Goal: Task Accomplishment & Management: Use online tool/utility

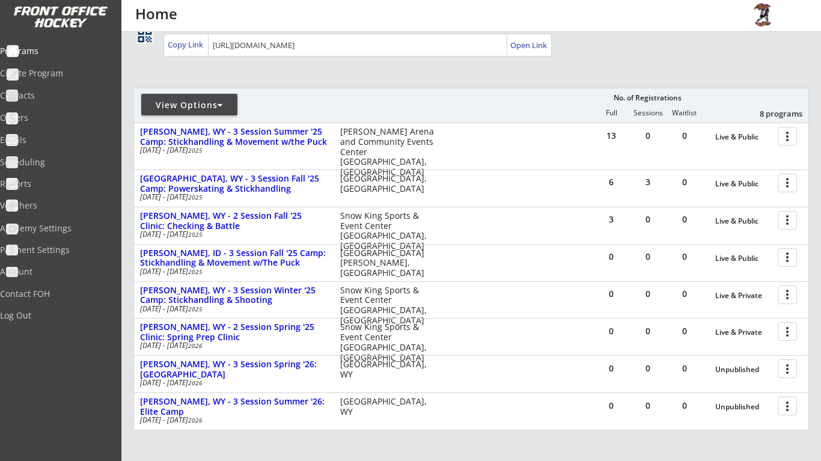
scroll to position [90, 0]
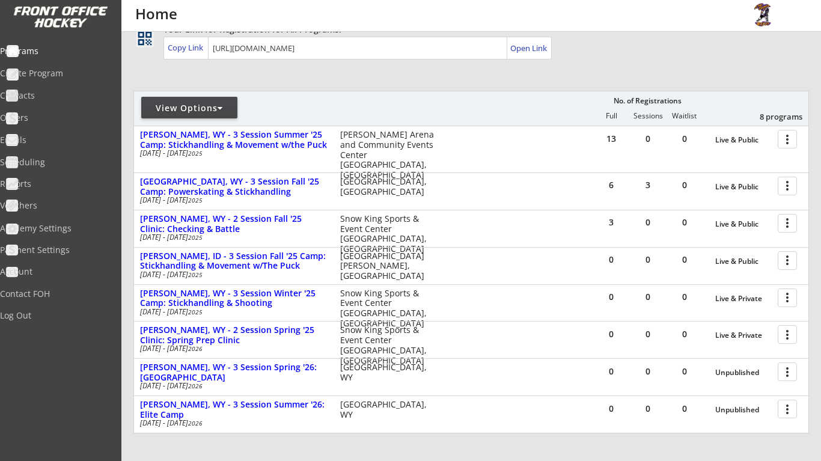
click at [231, 105] on div "View Options" at bounding box center [189, 108] width 96 height 12
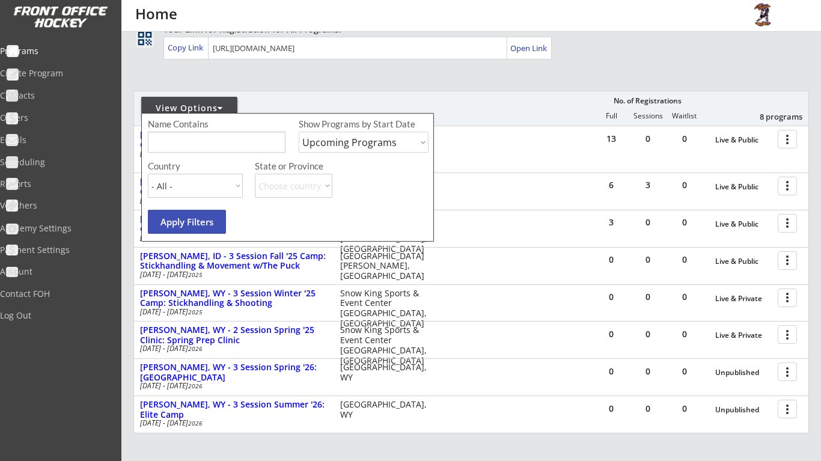
select select ""Past Programs""
click at [221, 218] on button "Apply Filters" at bounding box center [187, 222] width 78 height 24
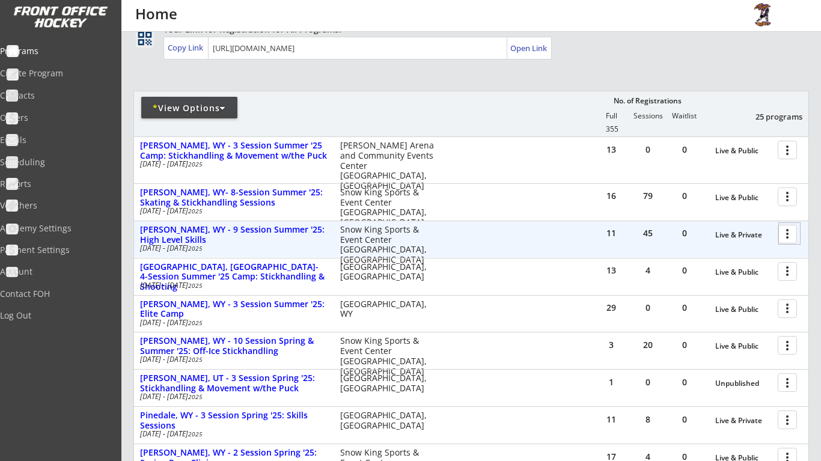
click at [789, 234] on div at bounding box center [789, 233] width 21 height 21
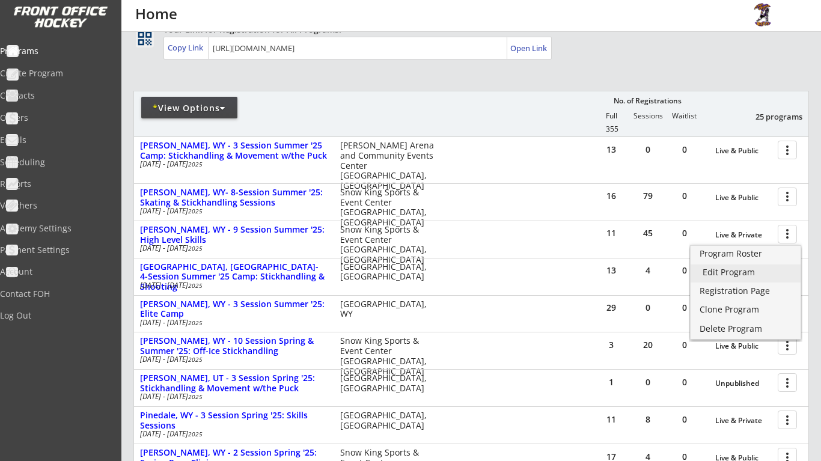
click at [763, 275] on div "Edit Program" at bounding box center [746, 272] width 86 height 8
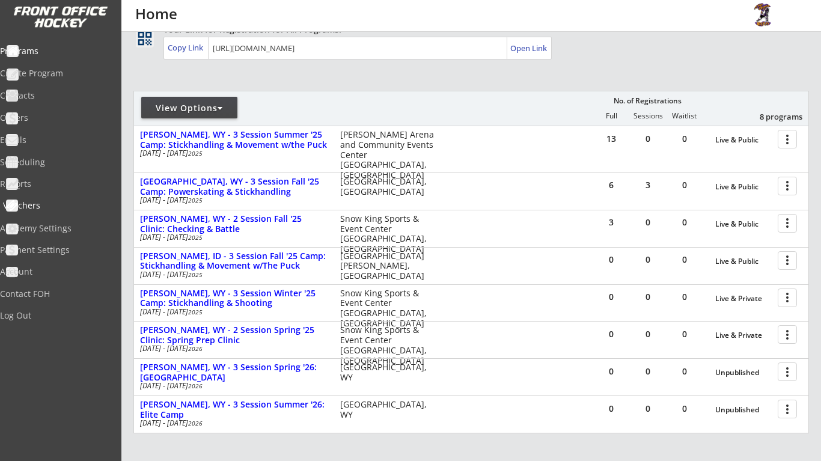
click at [66, 207] on div "Vouchers" at bounding box center [57, 205] width 108 height 8
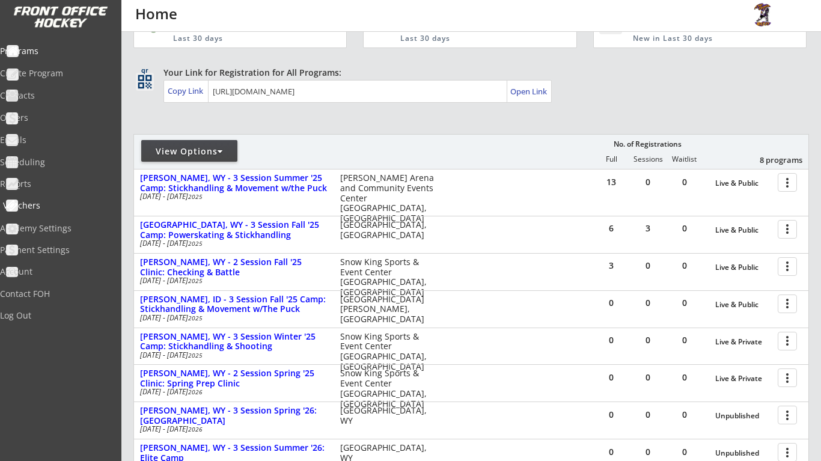
select select ""Showing: Has Balance""
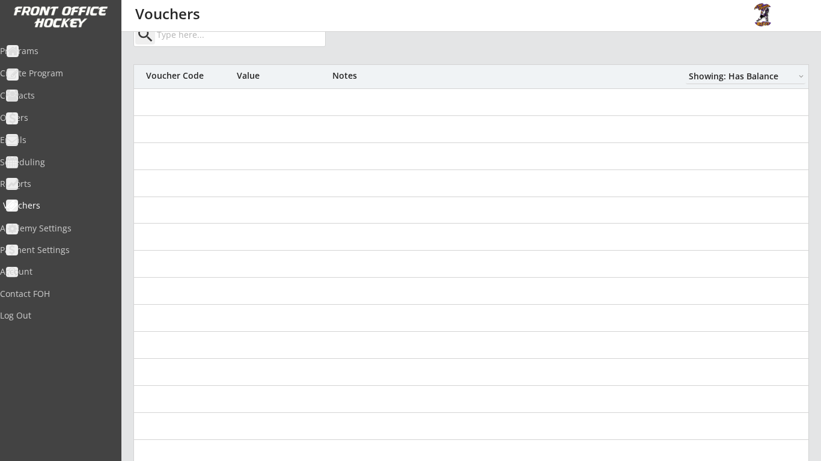
scroll to position [0, 0]
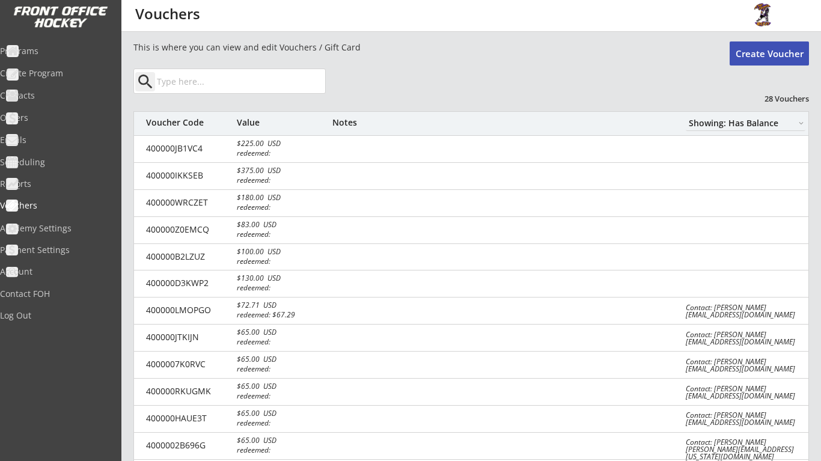
click at [758, 58] on button "Create Voucher" at bounding box center [769, 53] width 79 height 24
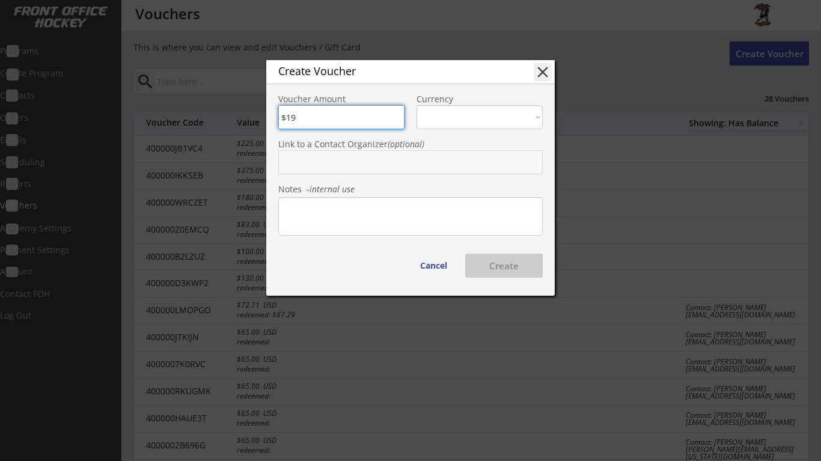
type input "$195"
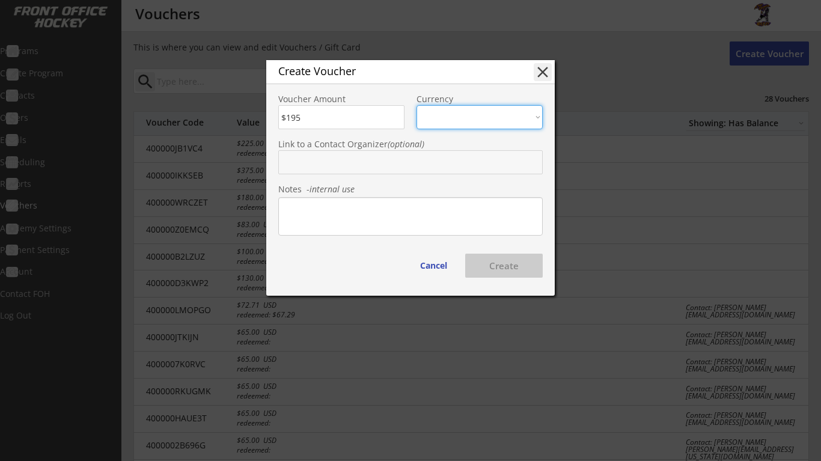
select select ""USD""
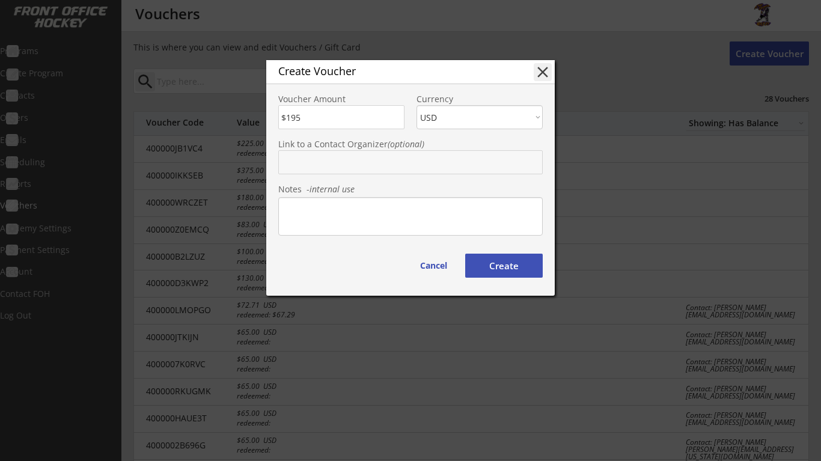
click at [376, 179] on div "Create Voucher close Voucher Amount Currency CAD USD Link to a Contact Organize…" at bounding box center [410, 178] width 289 height 236
click at [376, 167] on input "text" at bounding box center [410, 162] width 265 height 24
type input "[PERSON_NAME]"
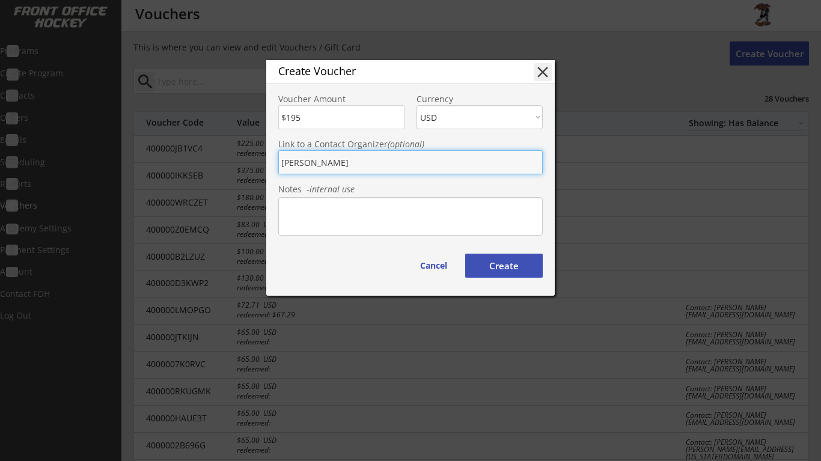
type input "[PERSON_NAME]"
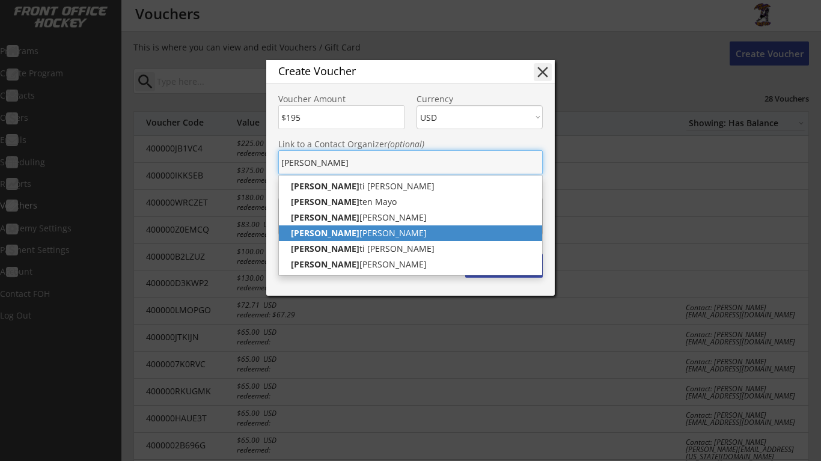
click at [353, 234] on p "[PERSON_NAME]" at bounding box center [410, 233] width 263 height 16
type input "[PERSON_NAME]"
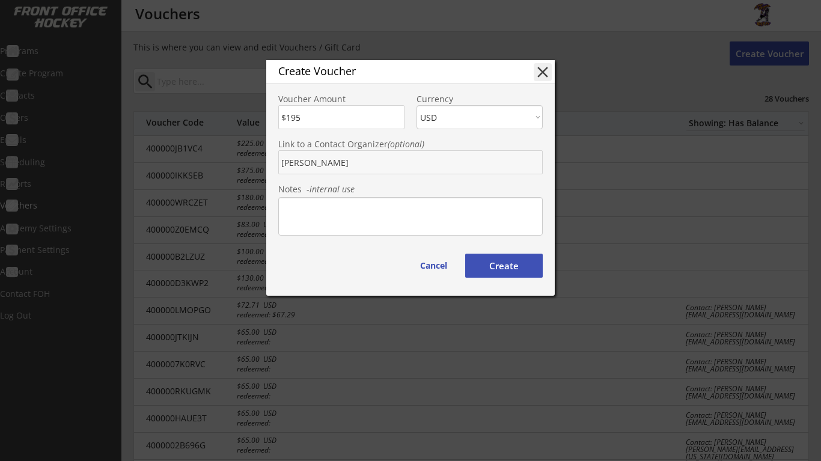
click at [491, 265] on button "Create" at bounding box center [504, 266] width 78 height 24
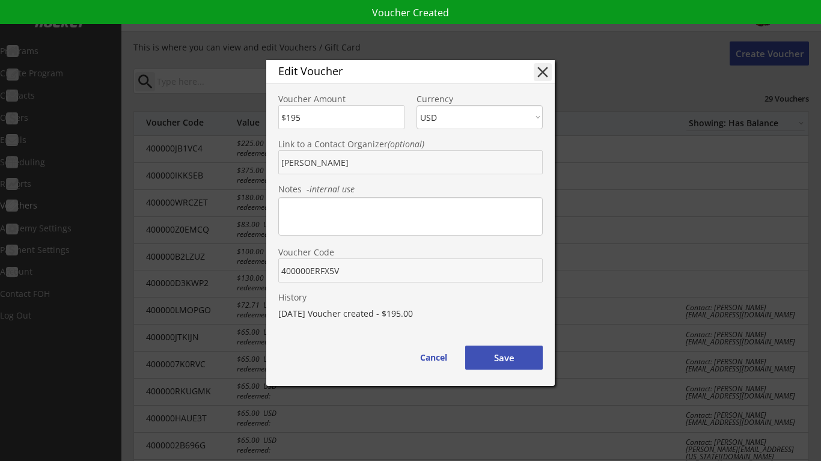
drag, startPoint x: 357, startPoint y: 269, endPoint x: 268, endPoint y: 268, distance: 89.6
click at [268, 268] on div "Voucher Code" at bounding box center [410, 259] width 289 height 45
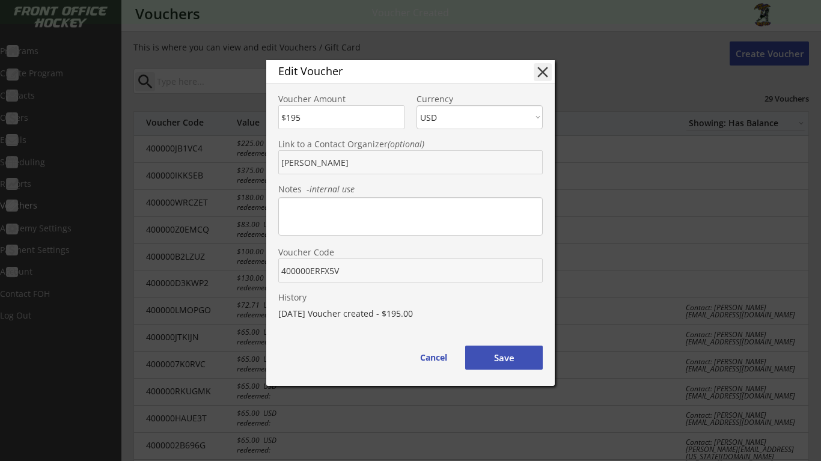
drag, startPoint x: 349, startPoint y: 268, endPoint x: 267, endPoint y: 269, distance: 82.4
click at [267, 269] on div "Voucher Code" at bounding box center [410, 259] width 289 height 45
drag, startPoint x: 343, startPoint y: 269, endPoint x: 283, endPoint y: 270, distance: 60.7
click at [283, 270] on input "input" at bounding box center [410, 271] width 265 height 24
click at [515, 360] on button "Save" at bounding box center [504, 358] width 78 height 24
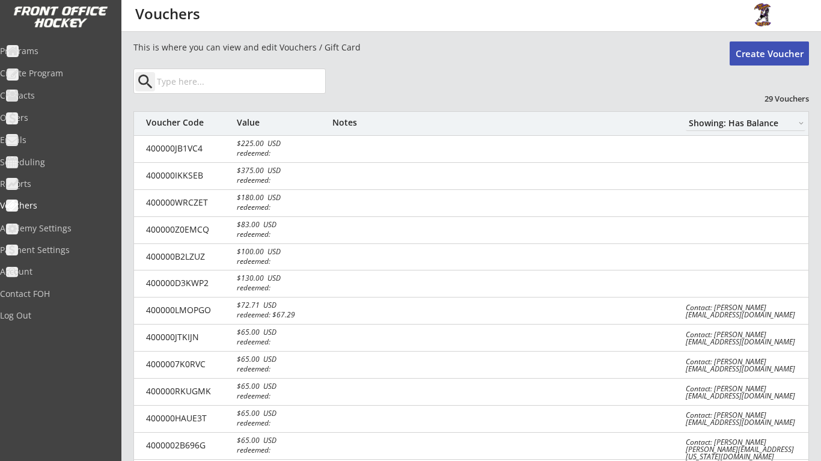
click at [775, 60] on button "Create Voucher" at bounding box center [769, 53] width 79 height 24
type input "$0"
select select ""PLACEHOLDER_1427118222253""
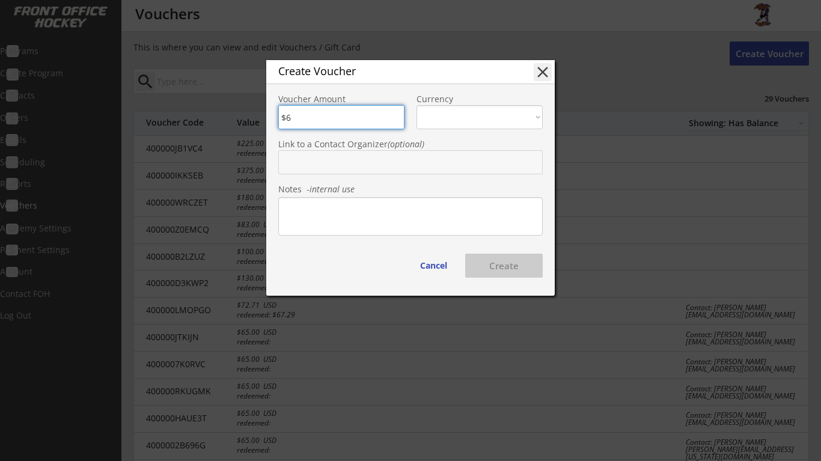
type input "$65"
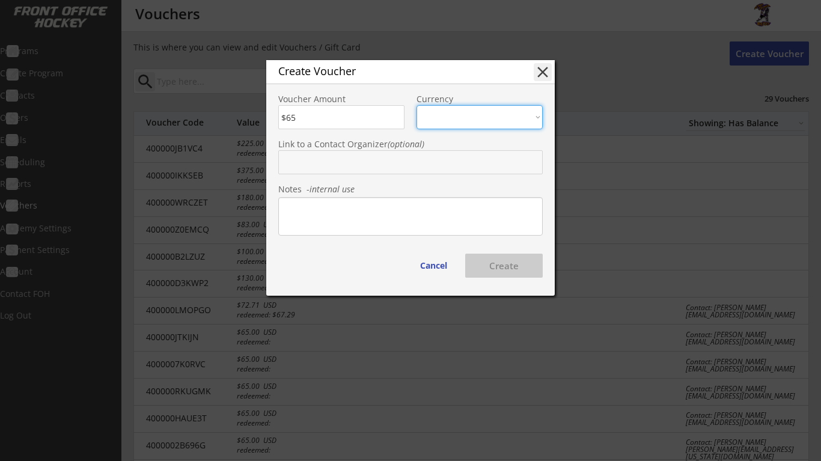
select select ""USD""
click at [372, 167] on input "text" at bounding box center [410, 162] width 265 height 24
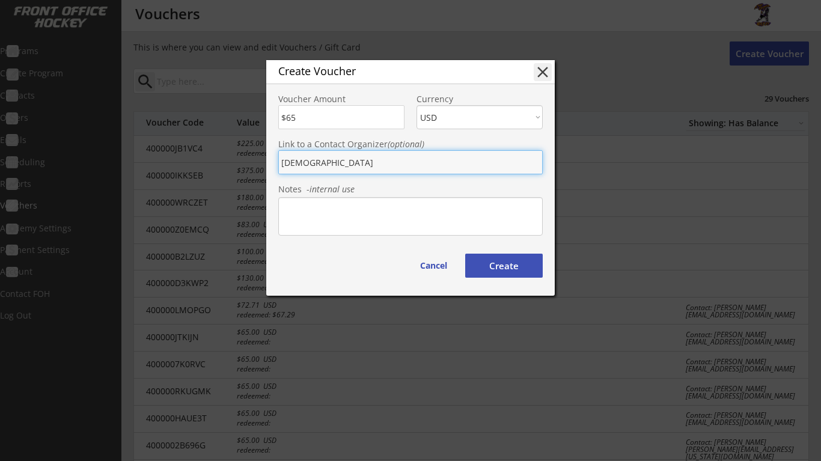
type input "[PERSON_NAME]"
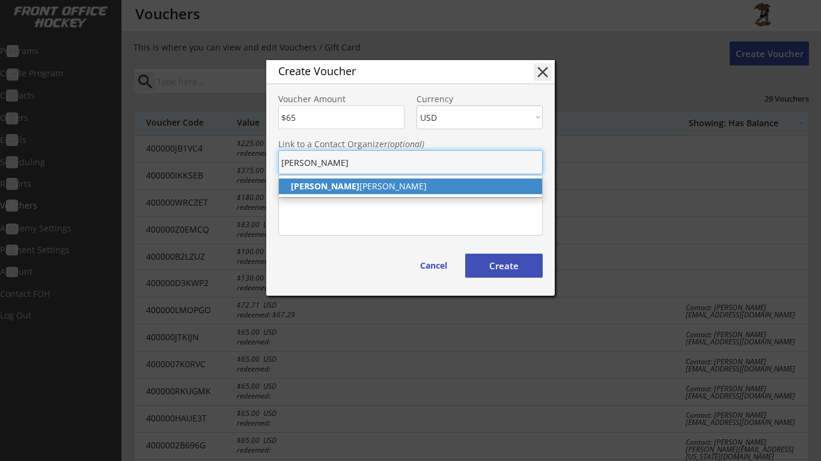
click at [373, 184] on p "[PERSON_NAME]" at bounding box center [410, 187] width 263 height 16
type input "[PERSON_NAME]"
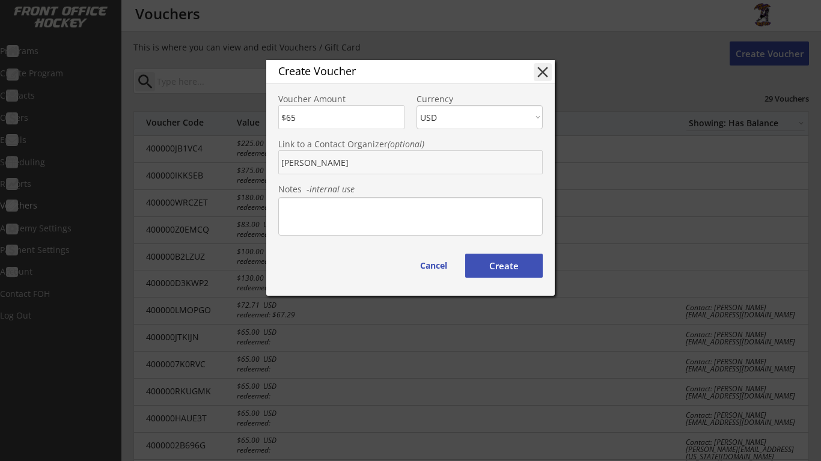
click at [496, 262] on button "Create" at bounding box center [504, 266] width 78 height 24
type input "400000CKHZ95"
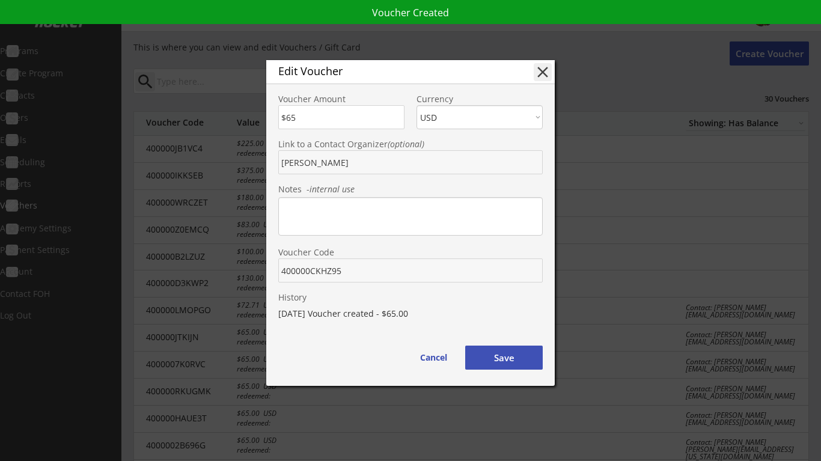
drag, startPoint x: 342, startPoint y: 270, endPoint x: 281, endPoint y: 269, distance: 61.3
click at [281, 269] on input "input" at bounding box center [410, 271] width 265 height 24
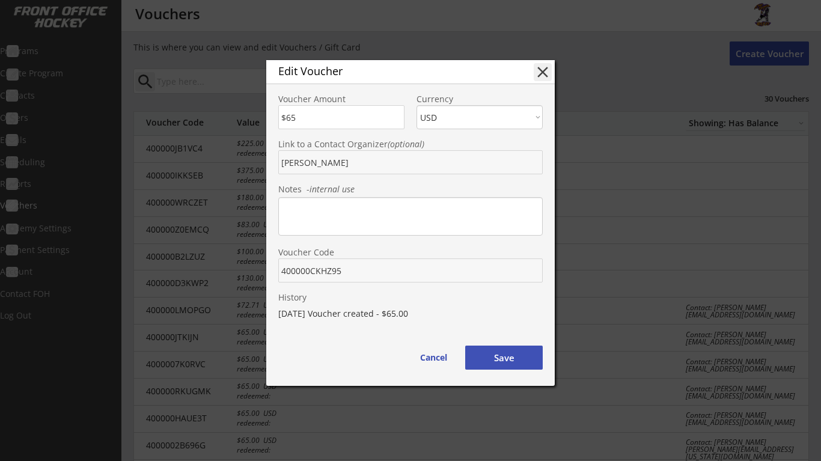
click at [518, 361] on button "Save" at bounding box center [504, 358] width 78 height 24
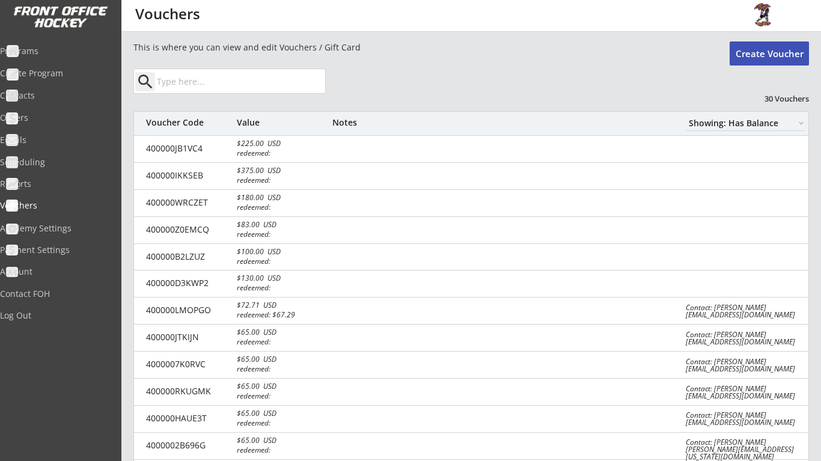
click at [770, 54] on button "Create Voucher" at bounding box center [769, 53] width 79 height 24
type input "$0"
select select ""PLACEHOLDER_1427118222253""
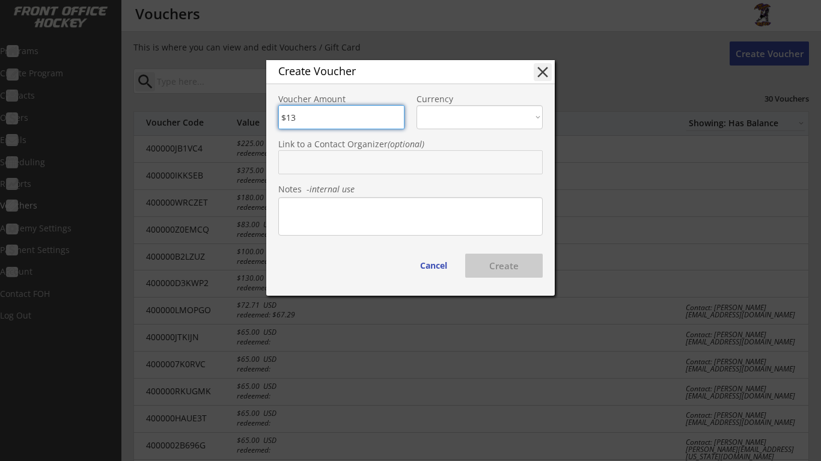
type input "$130"
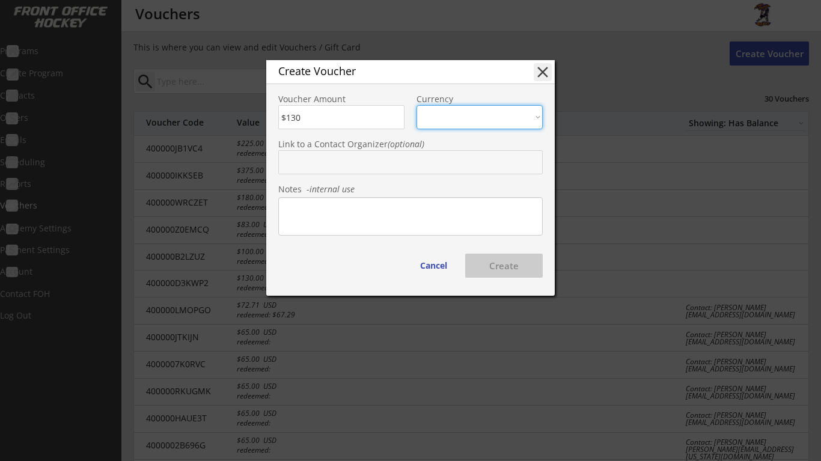
select select ""USD""
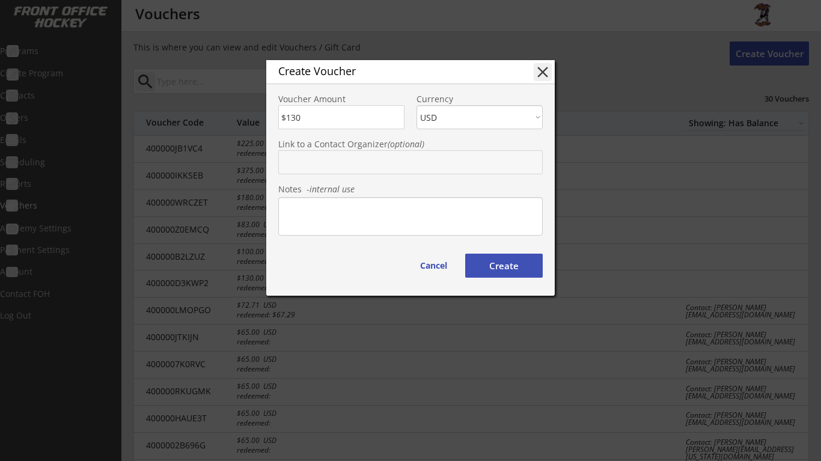
click at [361, 158] on input "text" at bounding box center [410, 162] width 265 height 24
type input "f"
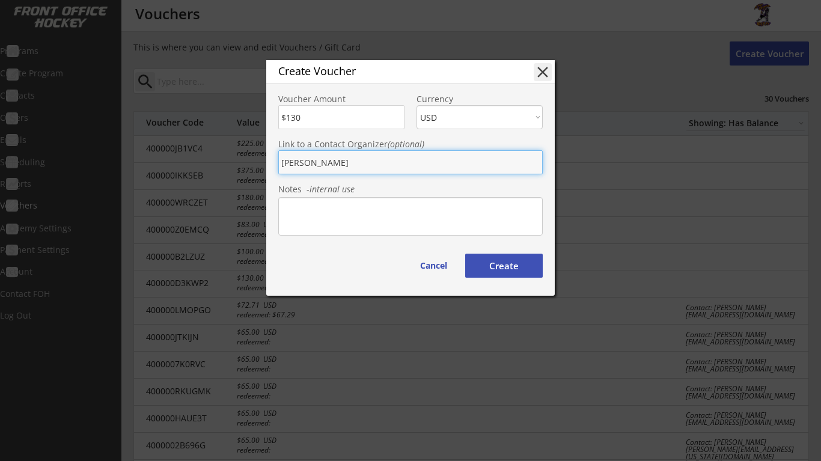
type input "[PERSON_NAME]"
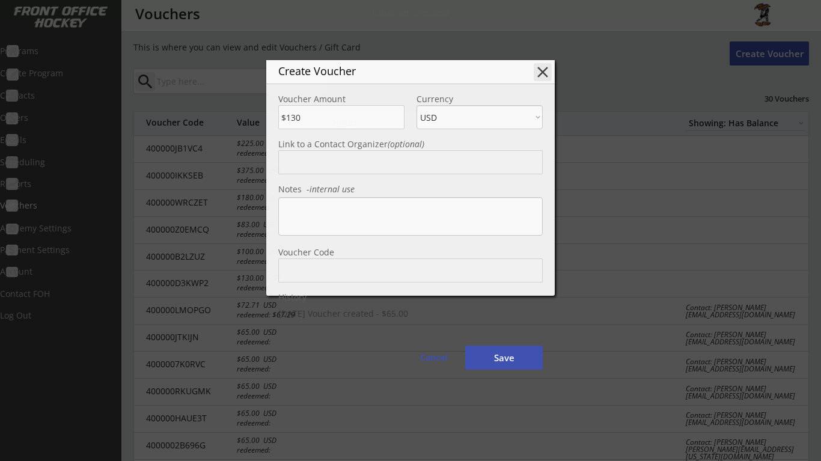
type input "4000003RU19I"
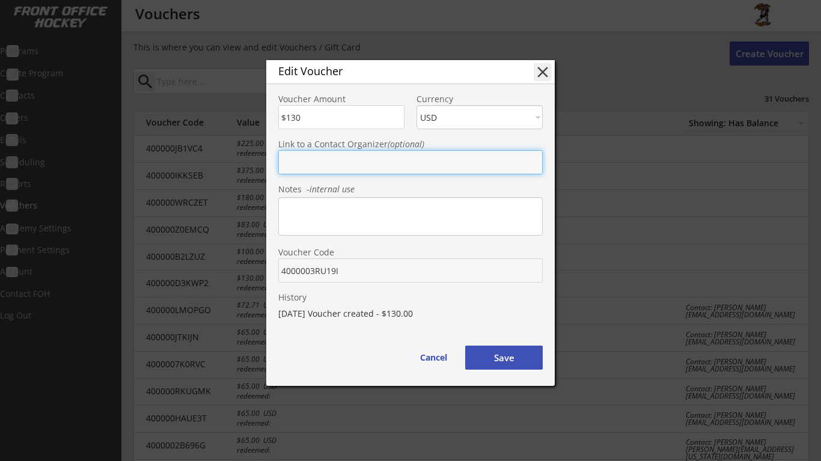
click at [359, 164] on input "text" at bounding box center [410, 162] width 265 height 24
type input "f"
type input "V"
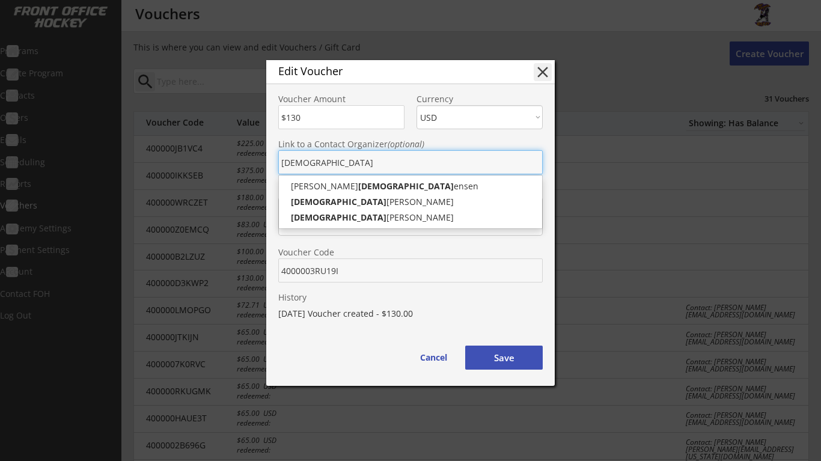
type input "[DEMOGRAPHIC_DATA]"
type input "[PERSON_NAME]"
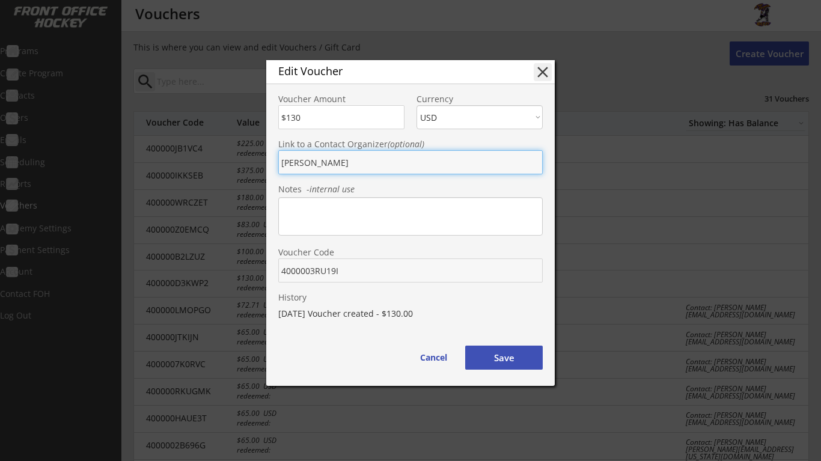
type input "[PERSON_NAME]"
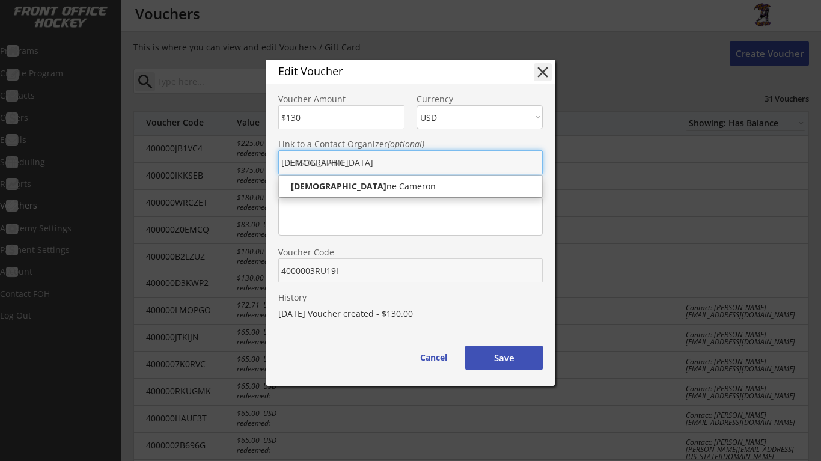
type input "[DEMOGRAPHIC_DATA]"
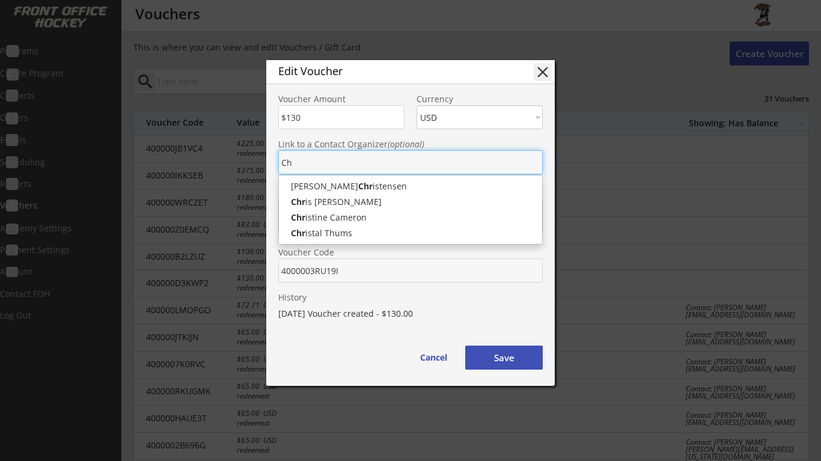
type input "C"
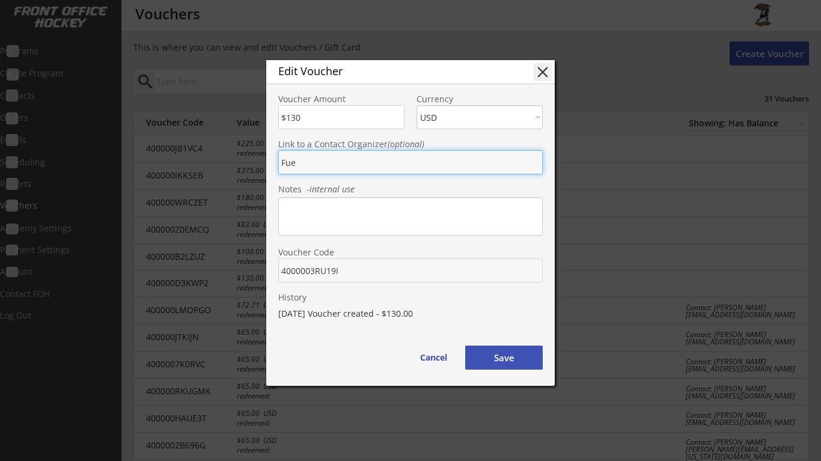
type input "Fuez"
type input "[PERSON_NAME]"
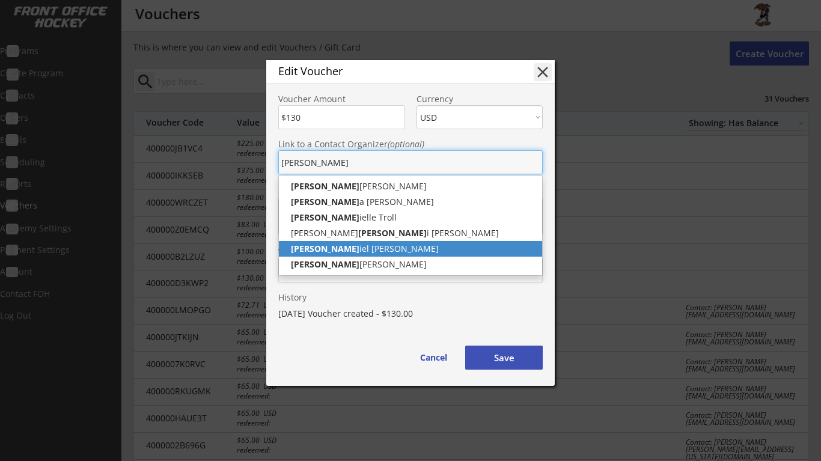
click at [373, 251] on p "[PERSON_NAME] iel [PERSON_NAME]" at bounding box center [410, 249] width 263 height 16
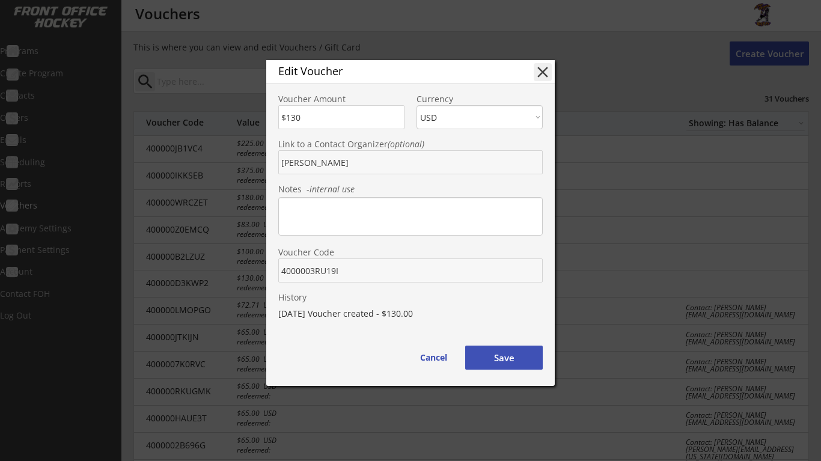
drag, startPoint x: 330, startPoint y: 161, endPoint x: 251, endPoint y: 165, distance: 79.5
click at [251, 165] on body "REVENUE $ 14,315 Last 30 days REGISTRATIONS 106 Last 30 days CONTACTS 47 New in…" at bounding box center [410, 230] width 821 height 461
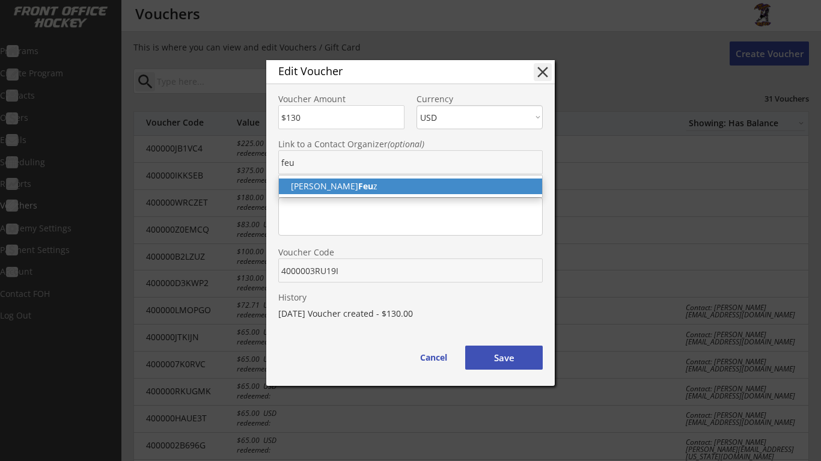
click at [295, 191] on p "[PERSON_NAME] z" at bounding box center [410, 187] width 263 height 16
type input "[PERSON_NAME]"
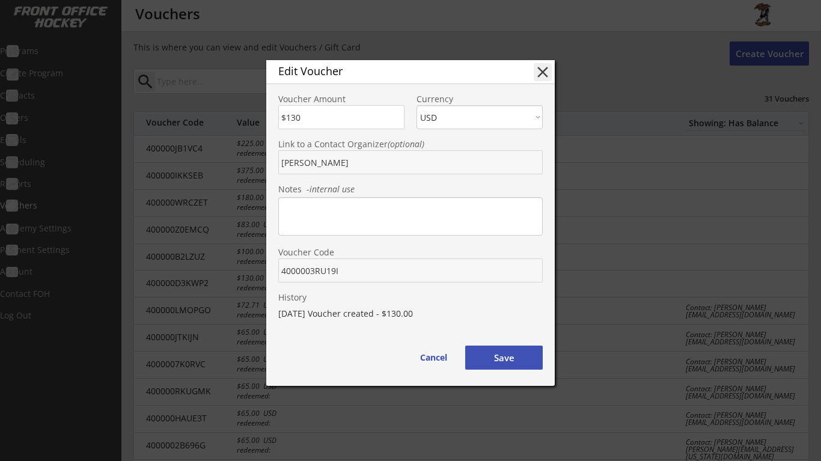
drag, startPoint x: 340, startPoint y: 272, endPoint x: 278, endPoint y: 275, distance: 62.0
click at [278, 275] on input "input" at bounding box center [410, 271] width 265 height 24
click at [516, 356] on button "Save" at bounding box center [504, 358] width 78 height 24
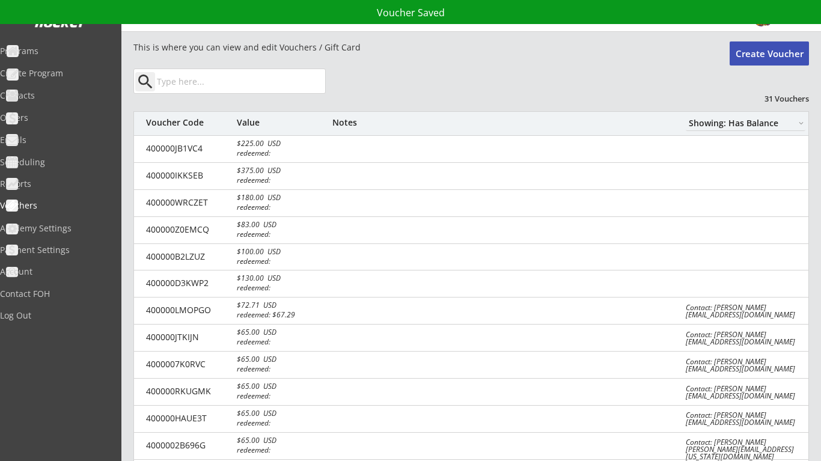
click at [761, 51] on button "Create Voucher" at bounding box center [769, 53] width 79 height 24
type input "$0"
select select ""PLACEHOLDER_1427118222253""
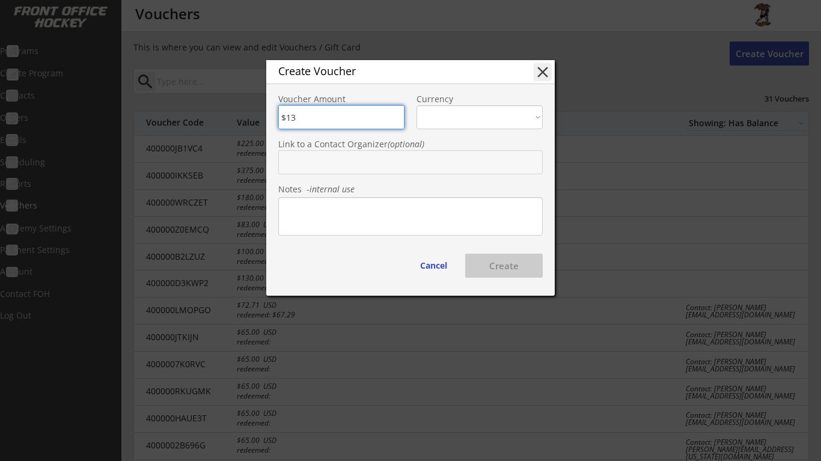
type input "$130"
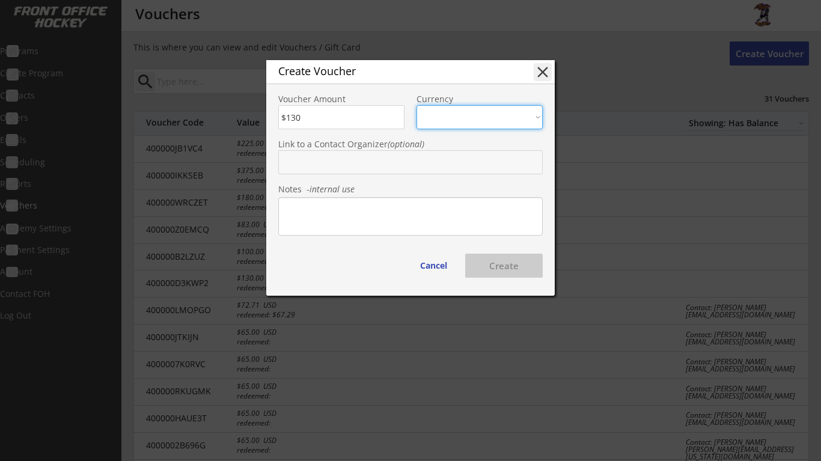
select select ""USD""
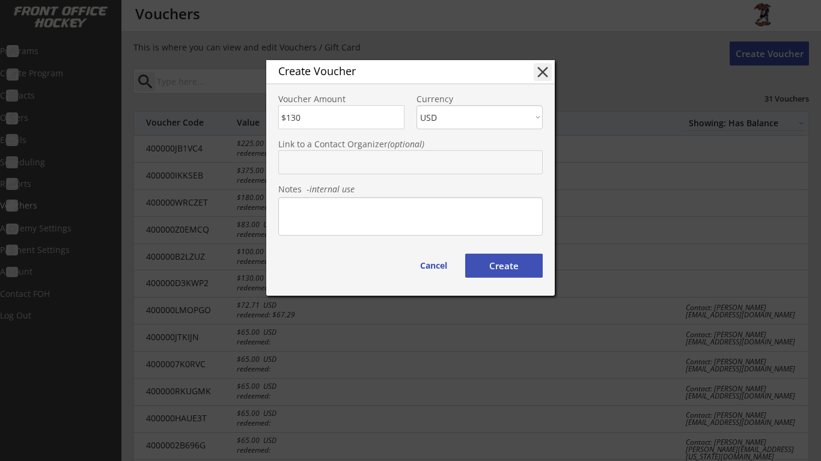
click at [396, 164] on input "text" at bounding box center [410, 162] width 265 height 24
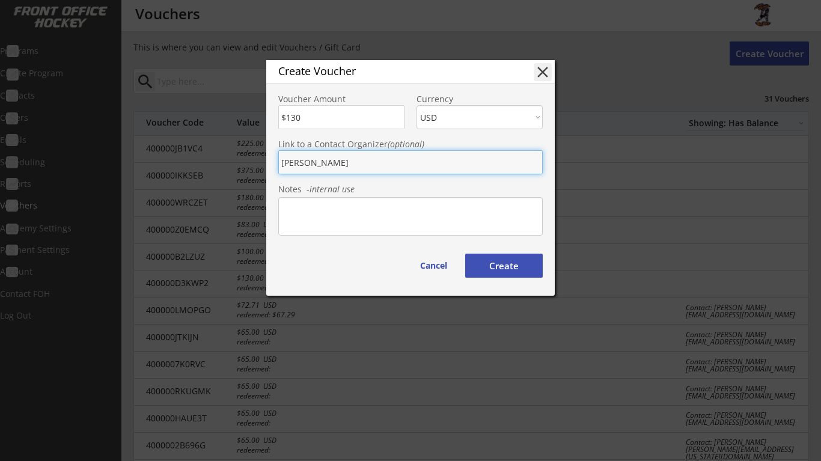
type input "[PERSON_NAME]"
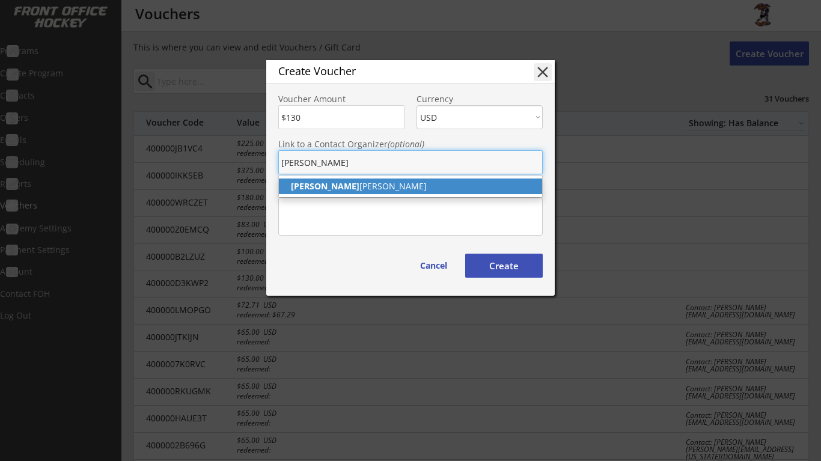
click at [390, 182] on p "[PERSON_NAME]" at bounding box center [410, 187] width 263 height 16
type input "[PERSON_NAME]"
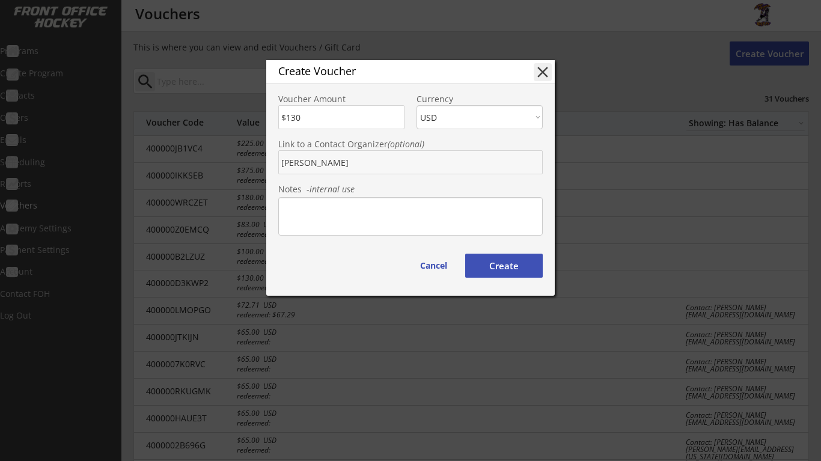
click at [483, 254] on button "Create" at bounding box center [504, 266] width 78 height 24
type input "400000DZRYED"
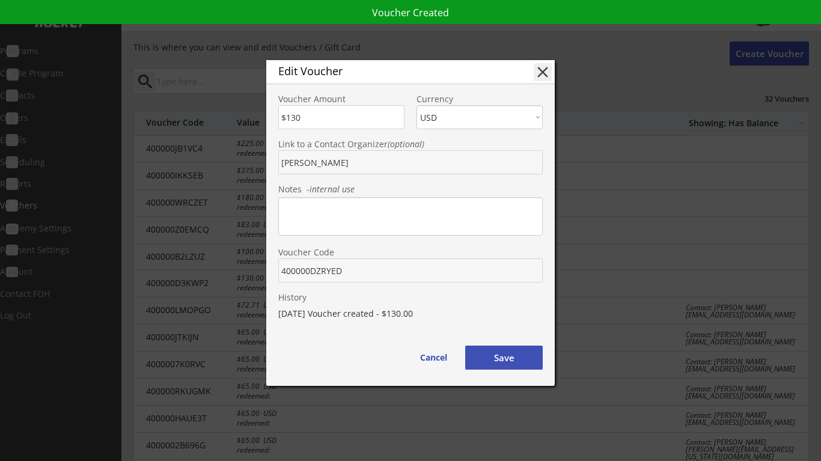
drag, startPoint x: 343, startPoint y: 272, endPoint x: 282, endPoint y: 272, distance: 61.3
click at [282, 272] on input "input" at bounding box center [410, 271] width 265 height 24
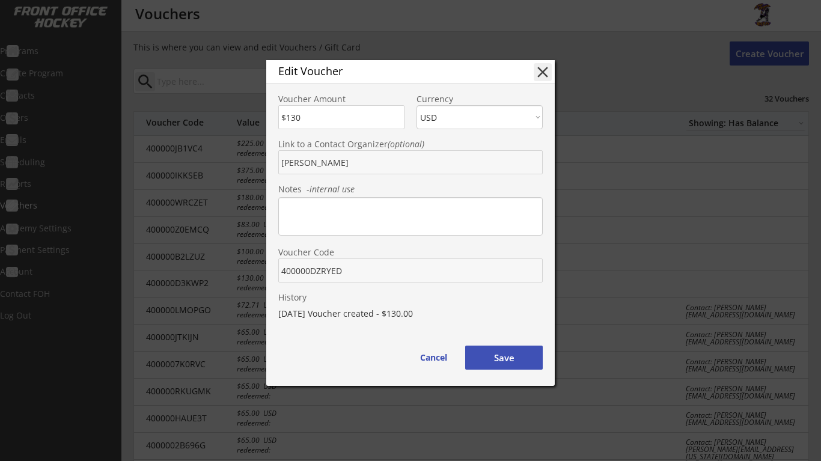
click at [523, 351] on button "Save" at bounding box center [504, 358] width 78 height 24
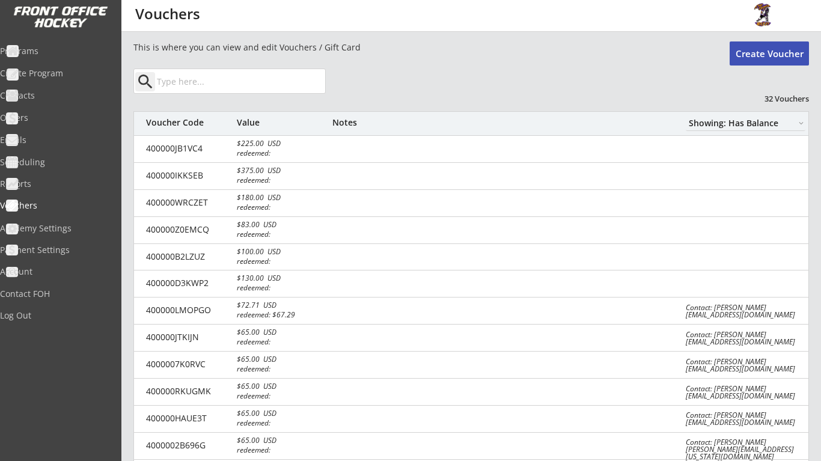
click at [797, 57] on button "Create Voucher" at bounding box center [769, 53] width 79 height 24
type input "$0"
select select ""PLACEHOLDER_1427118222253""
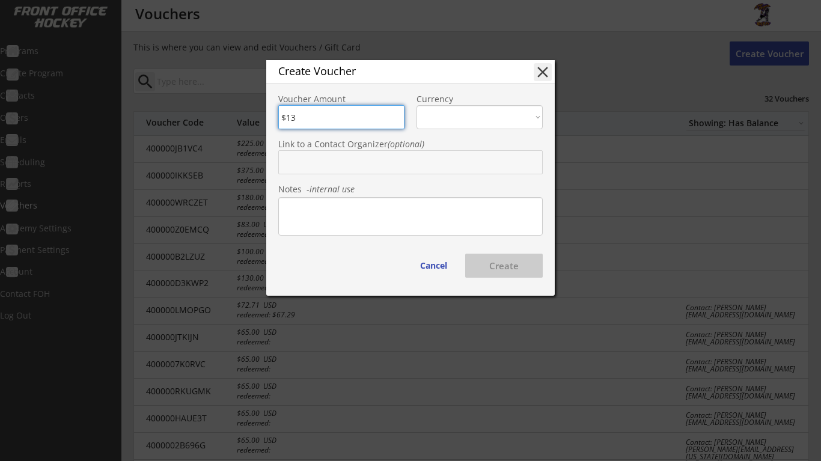
type input "$130"
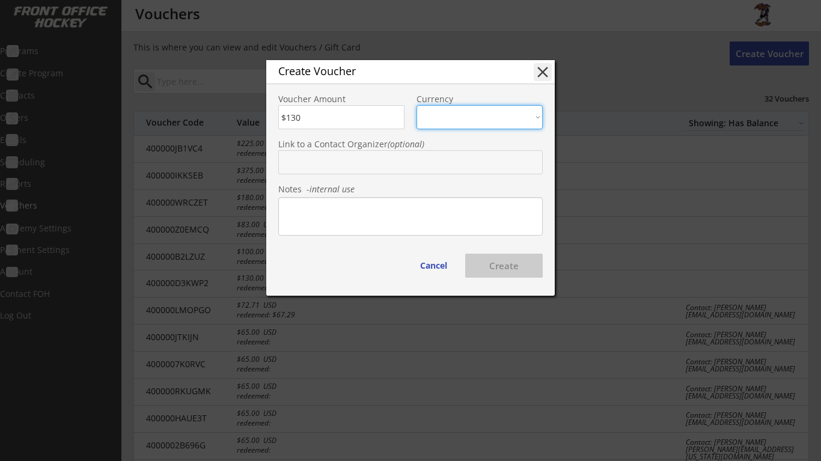
select select ""USD""
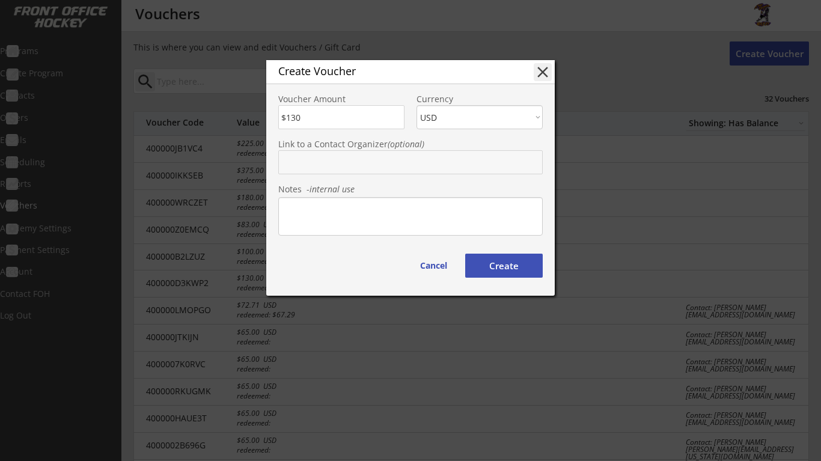
click at [388, 162] on input "text" at bounding box center [410, 162] width 265 height 24
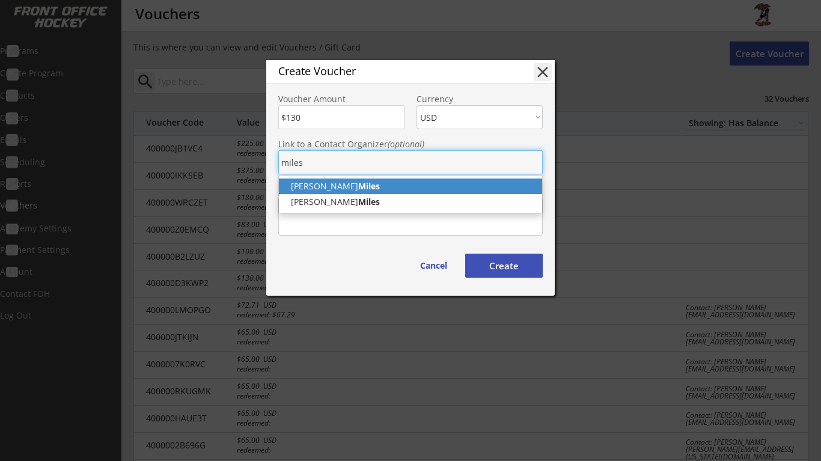
click at [379, 188] on p "[PERSON_NAME]" at bounding box center [410, 187] width 263 height 16
type input "[PERSON_NAME]"
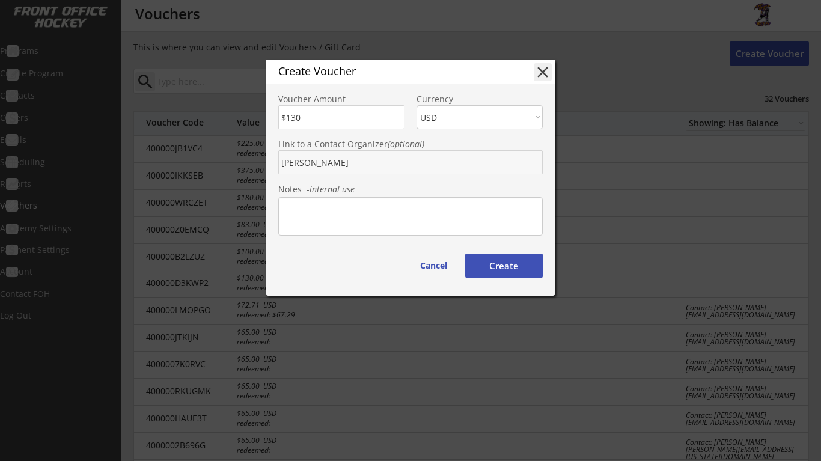
click at [527, 266] on button "Create" at bounding box center [504, 266] width 78 height 24
type input "400000PMVRNB"
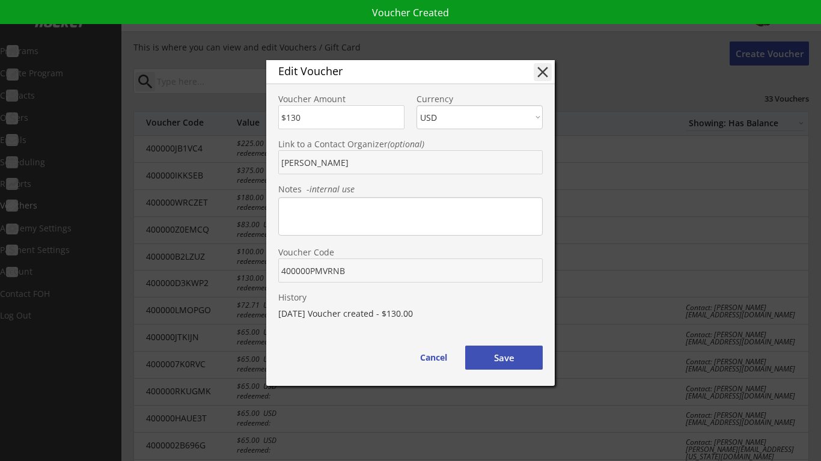
drag, startPoint x: 347, startPoint y: 271, endPoint x: 284, endPoint y: 274, distance: 63.2
click at [284, 274] on input "input" at bounding box center [410, 271] width 265 height 24
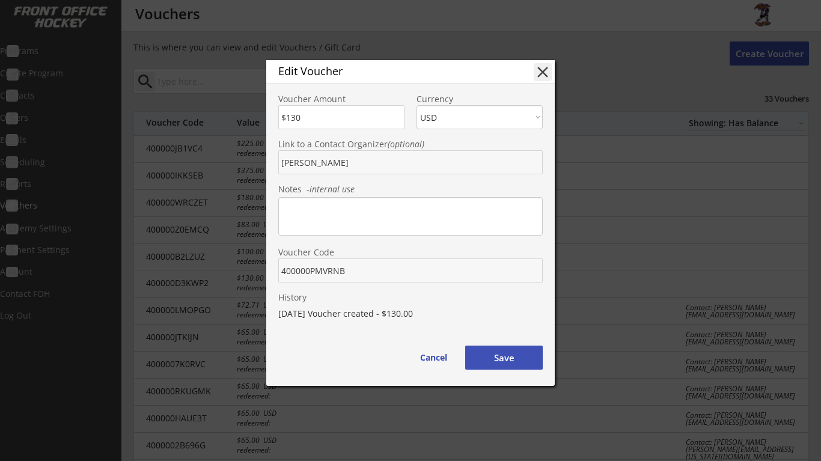
click at [527, 359] on button "Save" at bounding box center [504, 358] width 78 height 24
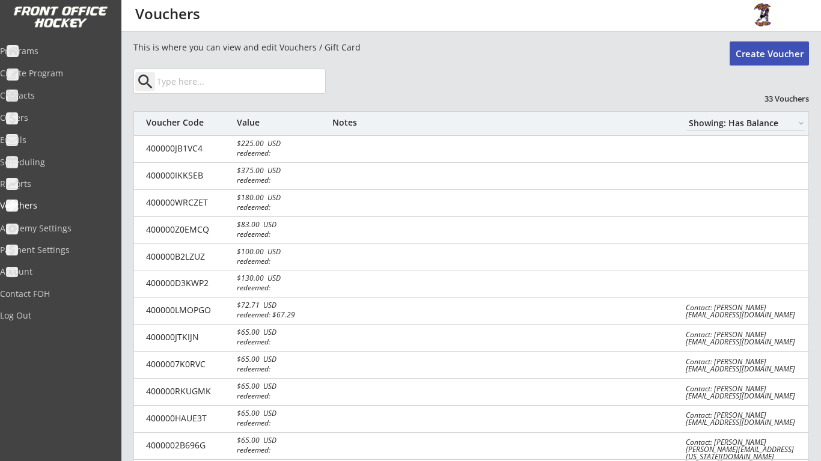
click at [779, 52] on button "Create Voucher" at bounding box center [769, 53] width 79 height 24
type input "$0"
select select ""PLACEHOLDER_1427118222253""
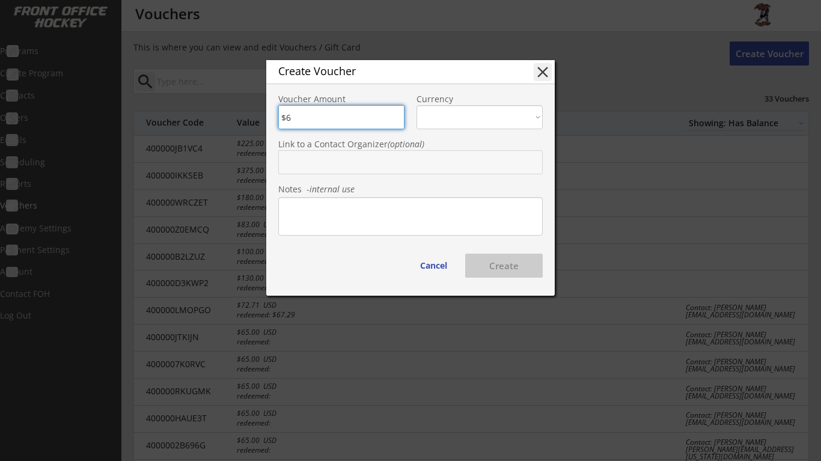
type input "$65"
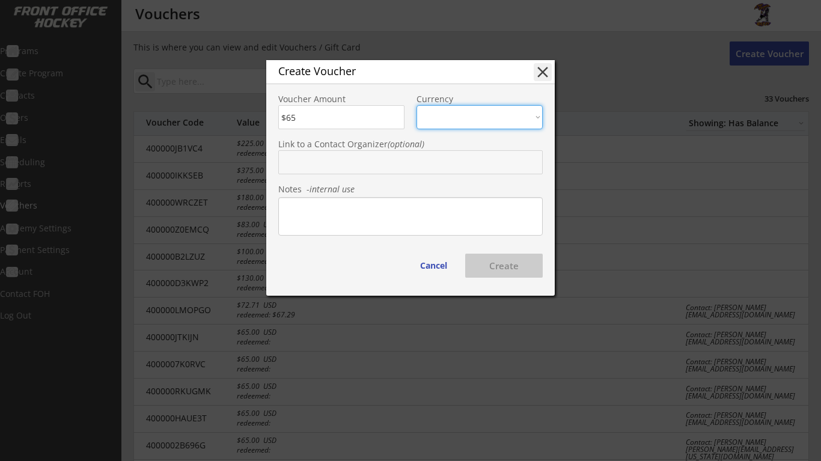
select select ""USD""
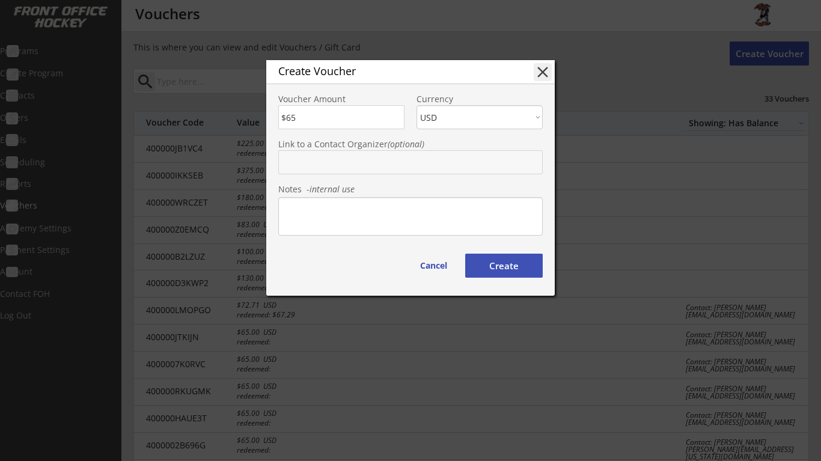
click at [406, 164] on input "text" at bounding box center [410, 162] width 265 height 24
type input "[PERSON_NAME]"
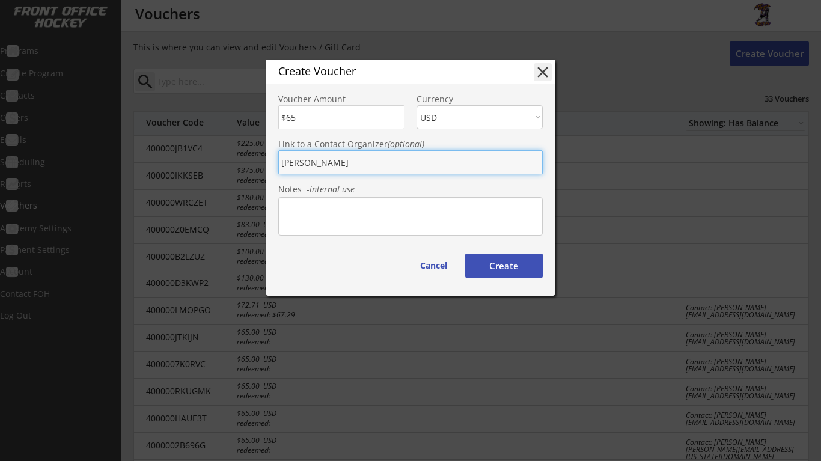
type input "[PERSON_NAME]"
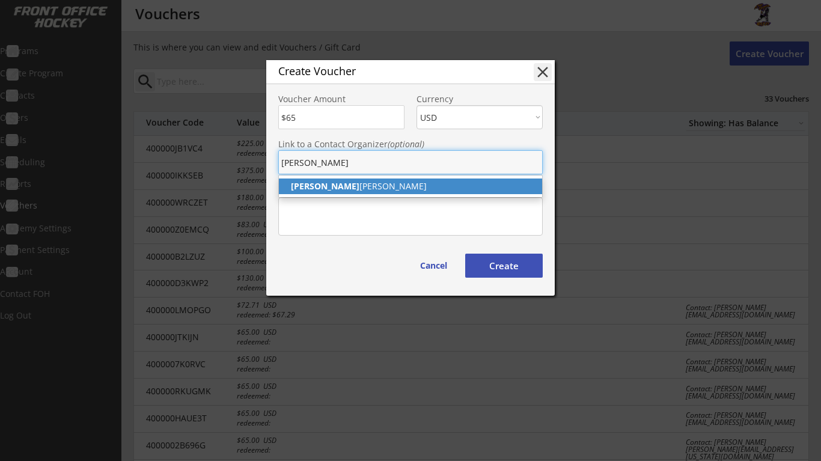
click at [385, 192] on p "[PERSON_NAME]" at bounding box center [410, 187] width 263 height 16
type input "[PERSON_NAME]"
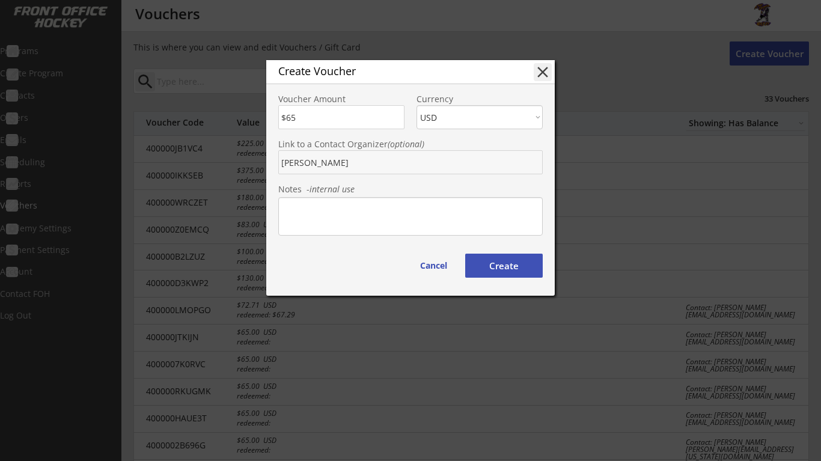
click at [514, 268] on button "Create" at bounding box center [504, 266] width 78 height 24
type input "400000WTC2RY"
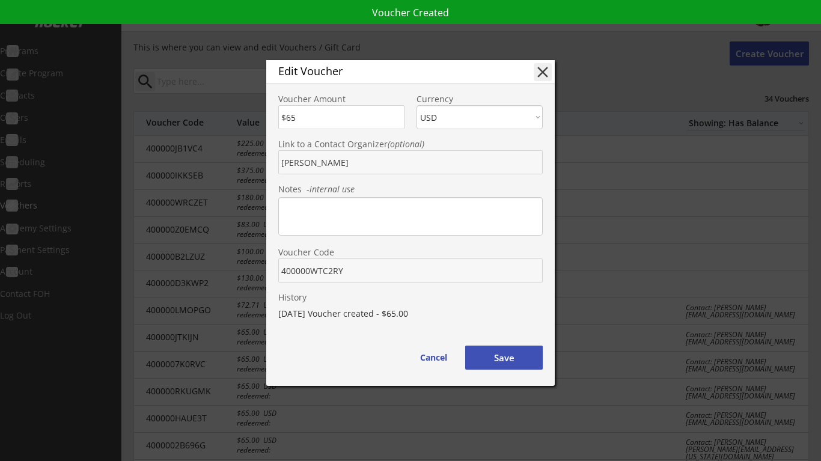
drag, startPoint x: 344, startPoint y: 269, endPoint x: 282, endPoint y: 270, distance: 61.9
click at [282, 270] on input "input" at bounding box center [410, 271] width 265 height 24
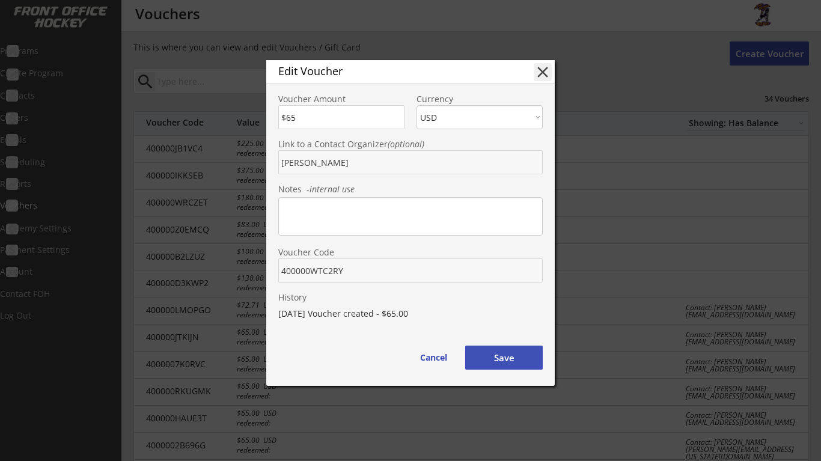
click at [516, 354] on button "Save" at bounding box center [504, 358] width 78 height 24
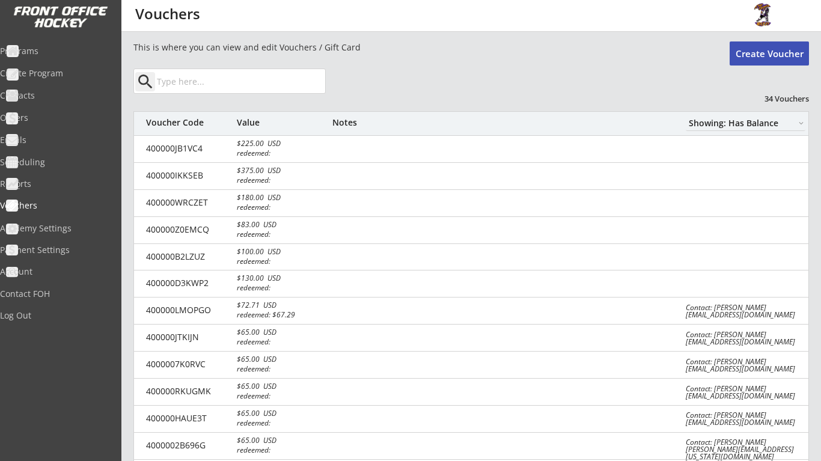
click at [763, 53] on button "Create Voucher" at bounding box center [769, 53] width 79 height 24
type input "$0"
select select ""PLACEHOLDER_1427118222253""
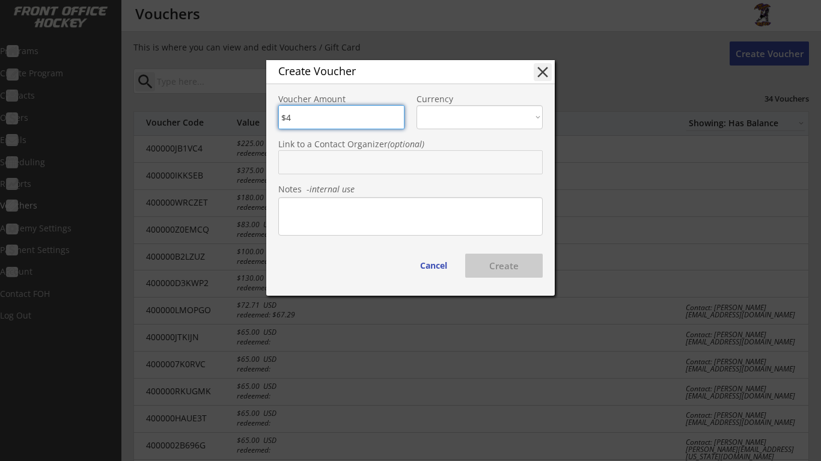
type input "$43"
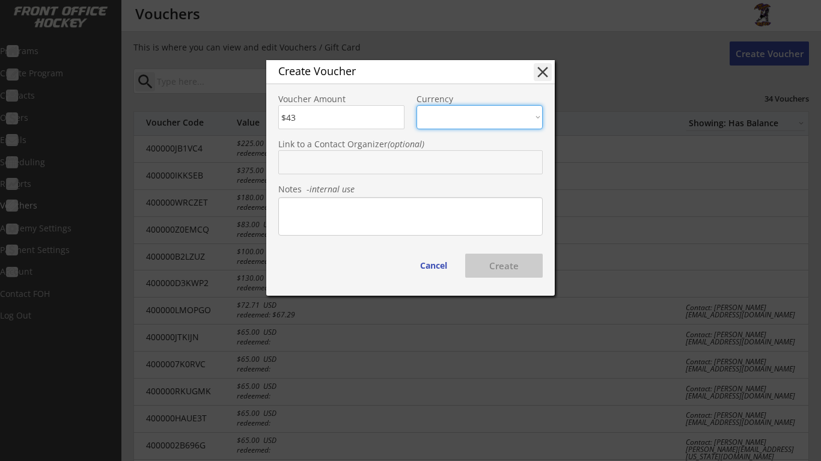
select select ""USD""
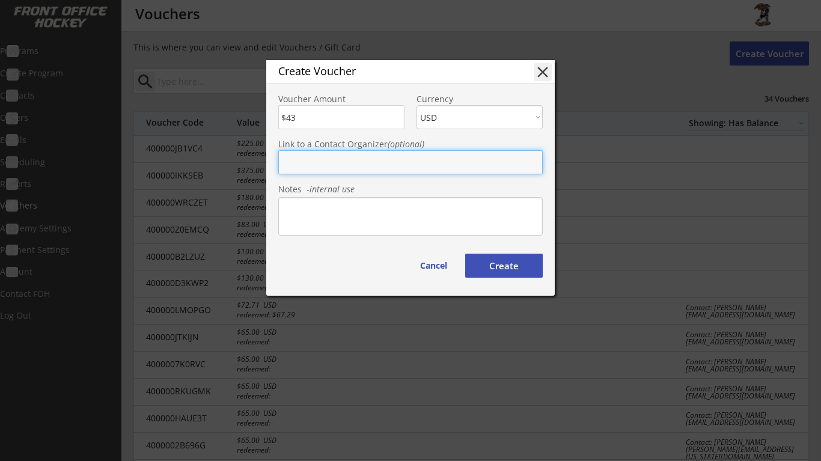
click at [353, 155] on input "text" at bounding box center [410, 162] width 265 height 24
type input "[PERSON_NAME]"
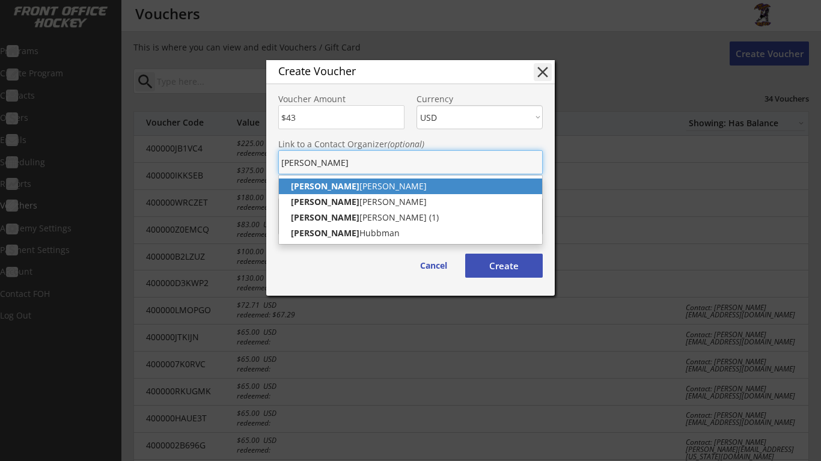
click at [339, 189] on p "[PERSON_NAME]" at bounding box center [410, 187] width 263 height 16
type input "[PERSON_NAME]"
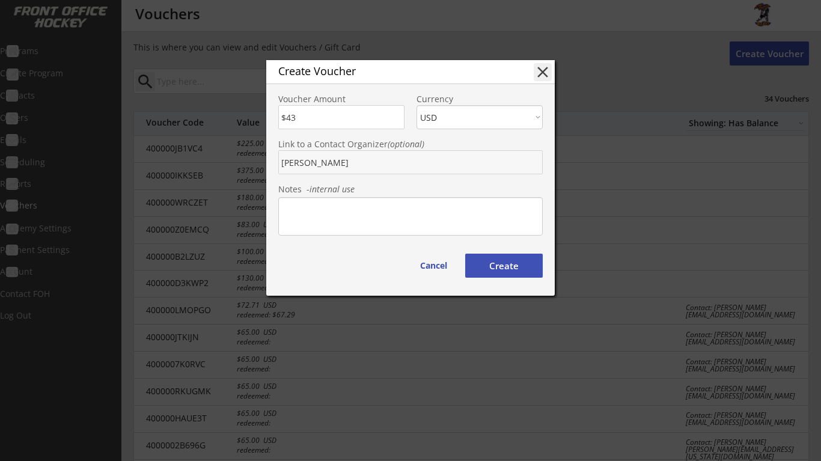
click at [502, 267] on button "Create" at bounding box center [504, 266] width 78 height 24
type input "400000OCUHHE"
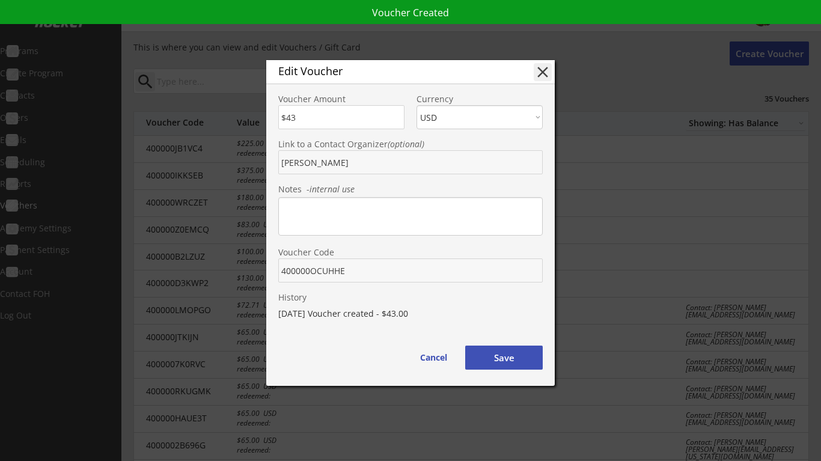
drag, startPoint x: 348, startPoint y: 268, endPoint x: 284, endPoint y: 272, distance: 64.5
click at [284, 272] on input "input" at bounding box center [410, 271] width 265 height 24
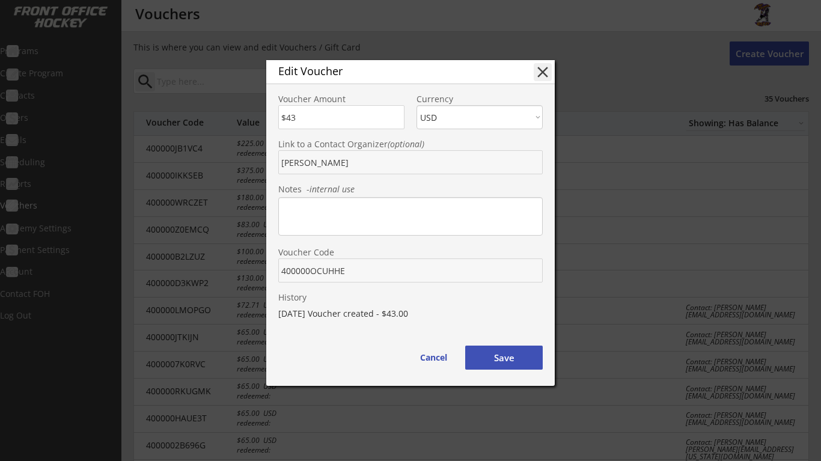
click at [529, 360] on button "Save" at bounding box center [504, 358] width 78 height 24
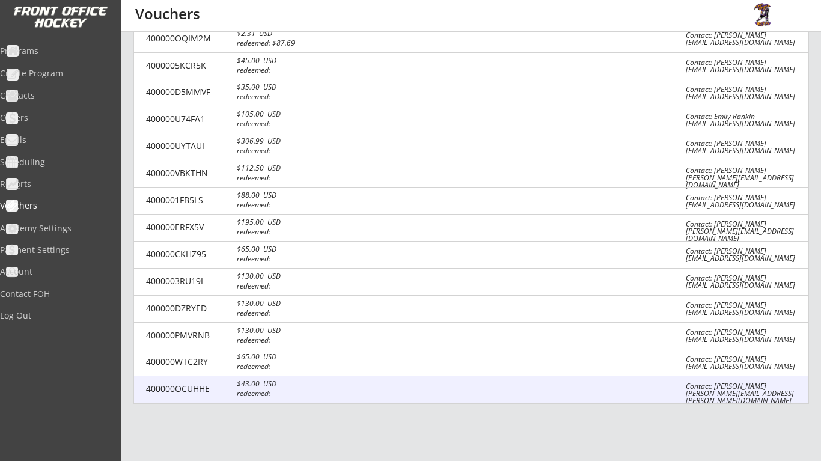
scroll to position [677, 0]
drag, startPoint x: 212, startPoint y: 369, endPoint x: 141, endPoint y: 367, distance: 70.4
click at [141, 376] on div "400000OCUHHE $43.00 USD redeemed: Contact: [PERSON_NAME] [PERSON_NAME][EMAIL_AD…" at bounding box center [471, 389] width 675 height 27
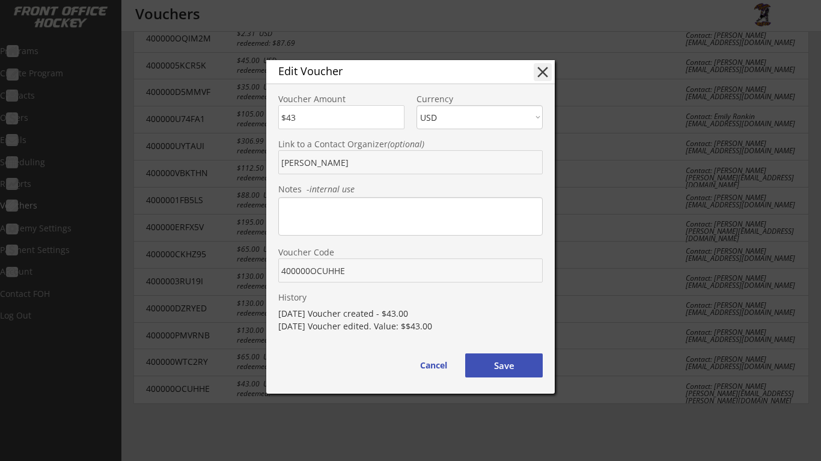
drag, startPoint x: 354, startPoint y: 271, endPoint x: 282, endPoint y: 271, distance: 72.2
click at [282, 271] on input "input" at bounding box center [410, 271] width 265 height 24
